Goal: Complete application form

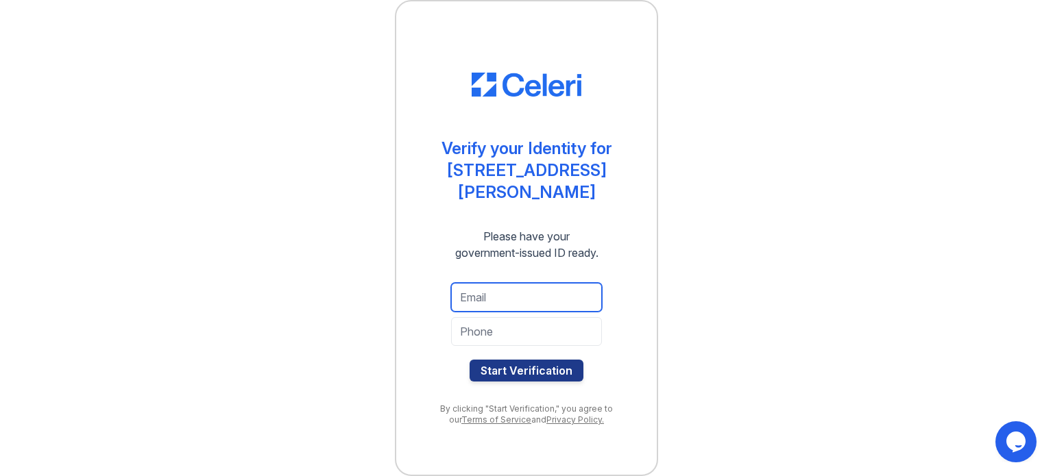
click at [480, 288] on input "email" at bounding box center [526, 297] width 151 height 29
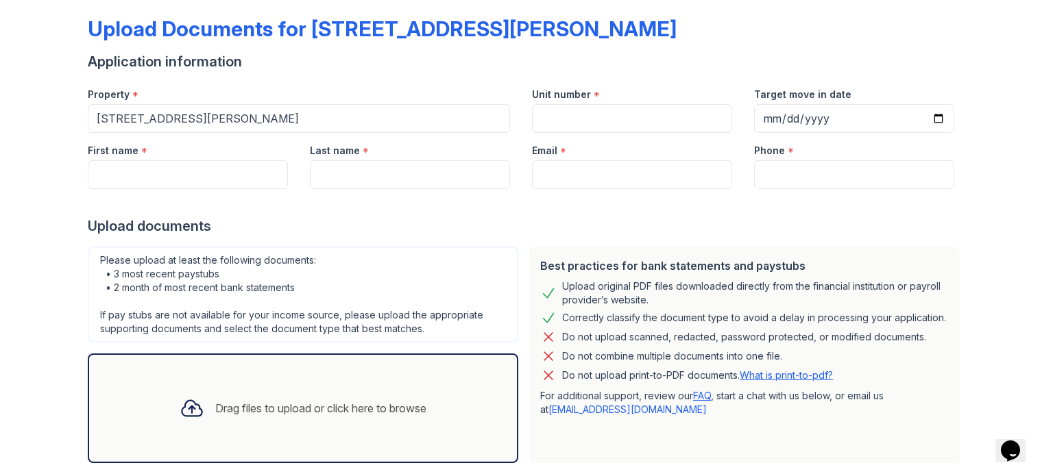
scroll to position [134, 0]
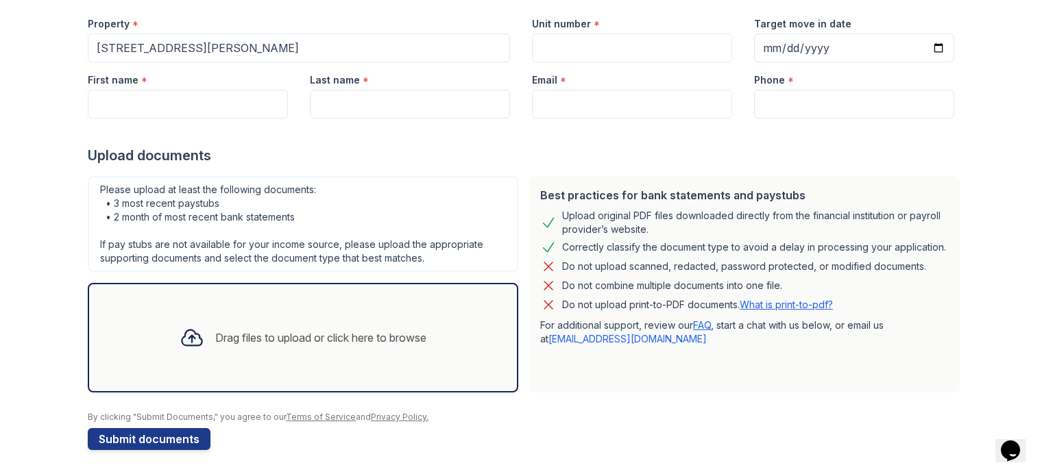
click at [764, 304] on link "What is print-to-pdf?" at bounding box center [786, 305] width 93 height 12
click at [254, 337] on div "Drag files to upload or click here to browse" at bounding box center [320, 338] width 211 height 16
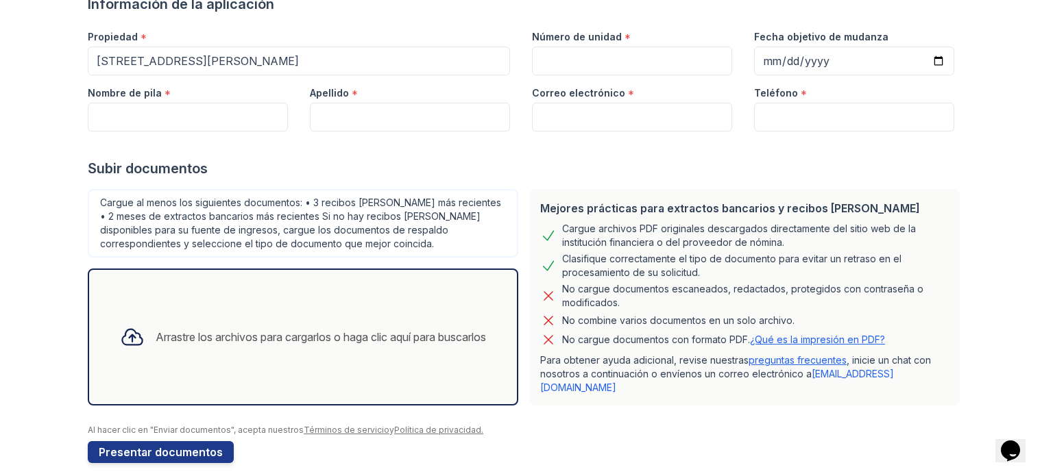
scroll to position [0, 0]
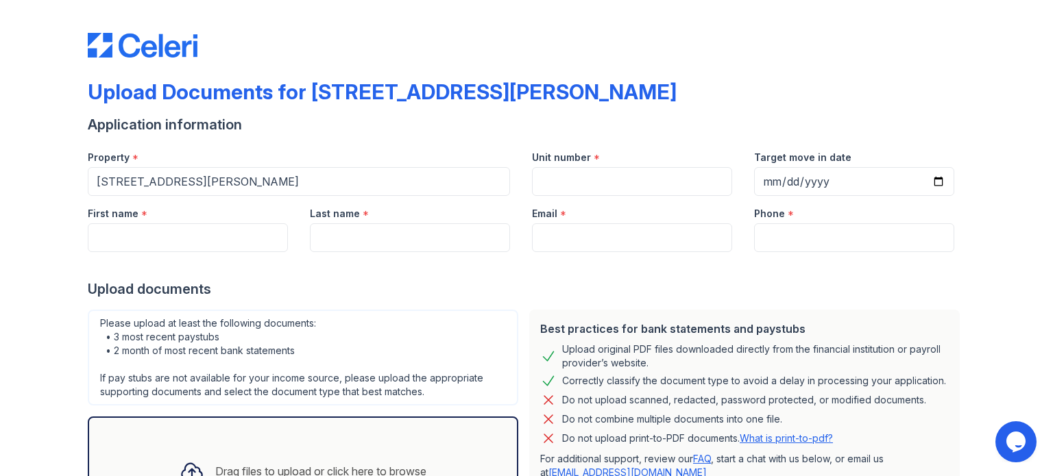
scroll to position [69, 0]
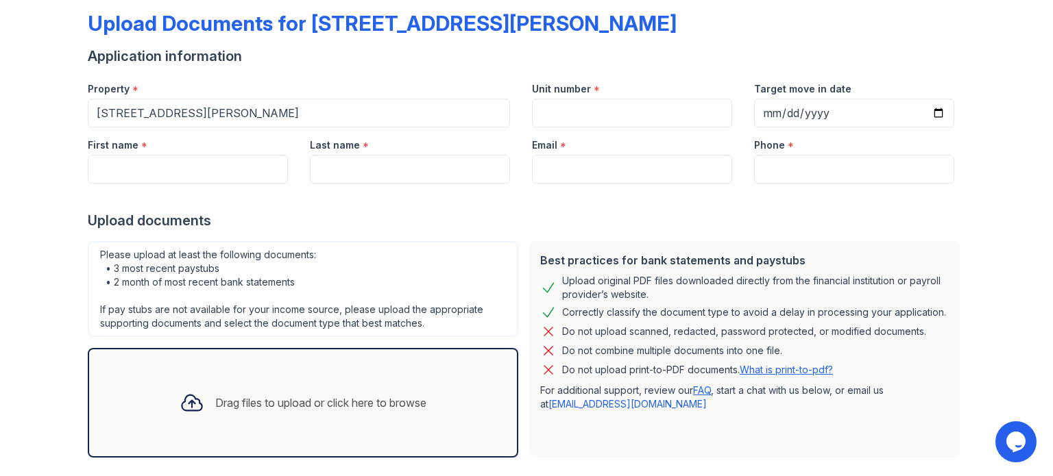
click at [775, 369] on link "What is print-to-pdf?" at bounding box center [786, 370] width 93 height 12
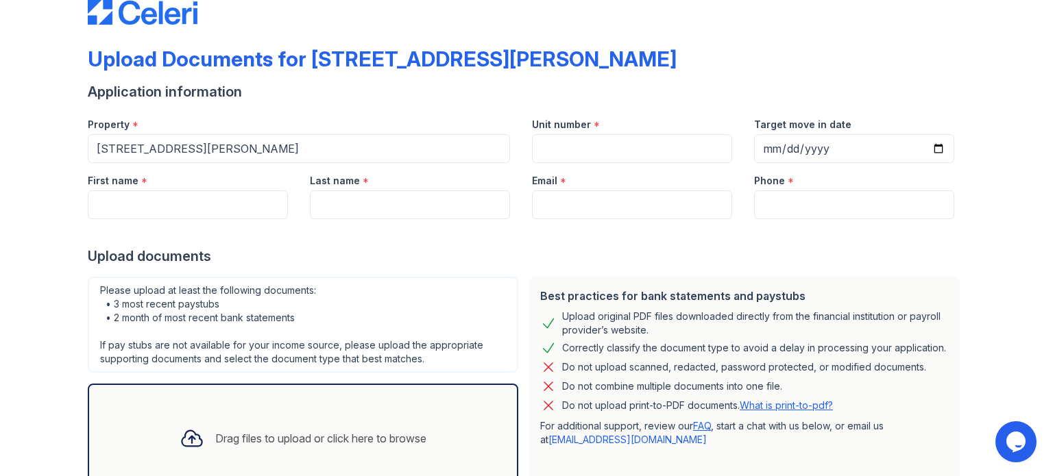
scroll to position [0, 0]
